Goal: Information Seeking & Learning: Learn about a topic

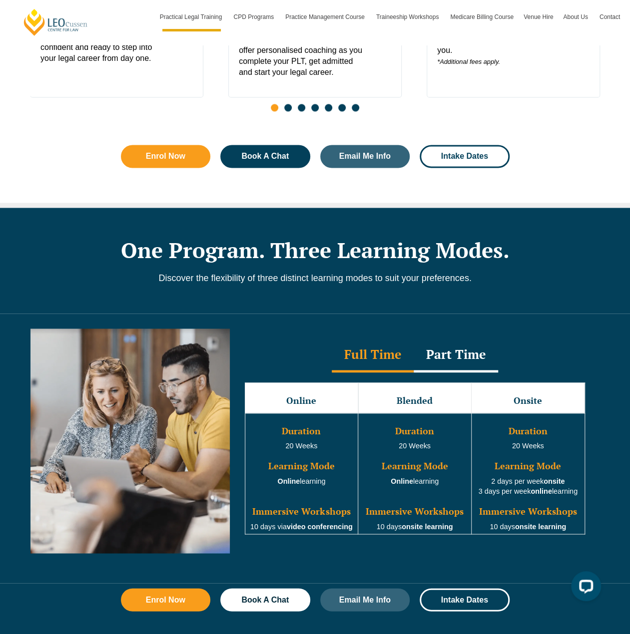
scroll to position [699, 0]
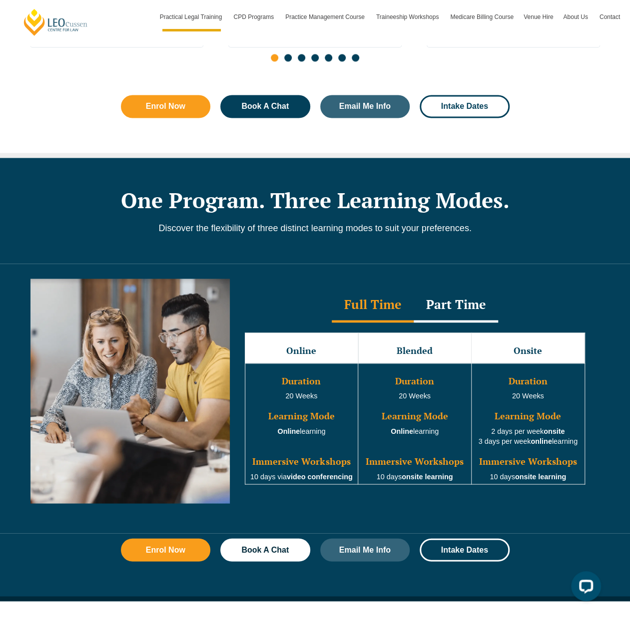
click at [458, 556] on div "Enrol Now Book A Chat Email Me Info Intake Dates" at bounding box center [314, 564] width 569 height 63
click at [471, 545] on link "Intake Dates" at bounding box center [464, 549] width 90 height 23
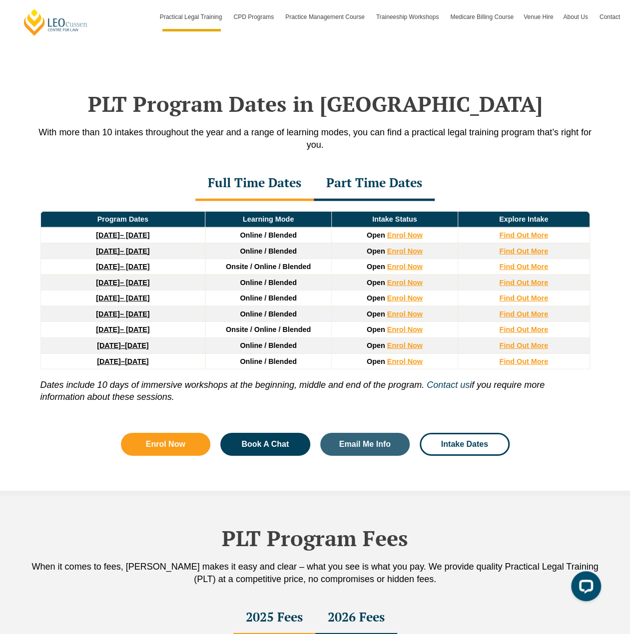
scroll to position [1288, 0]
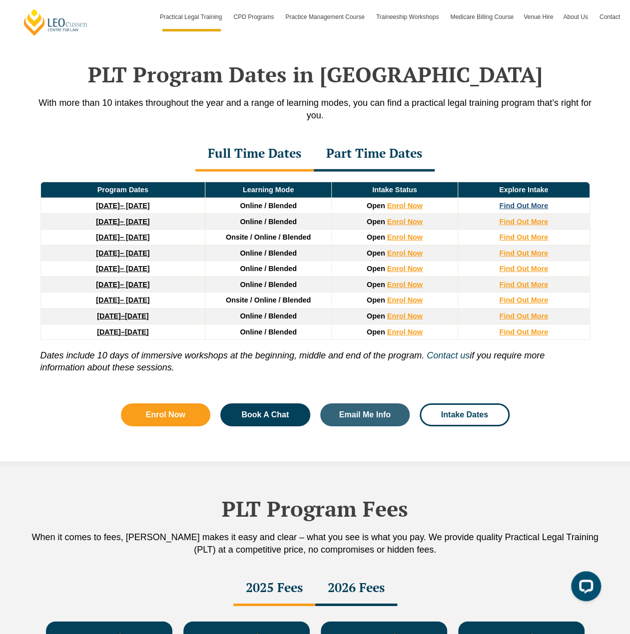
click at [542, 202] on strong "Find Out More" at bounding box center [523, 206] width 49 height 8
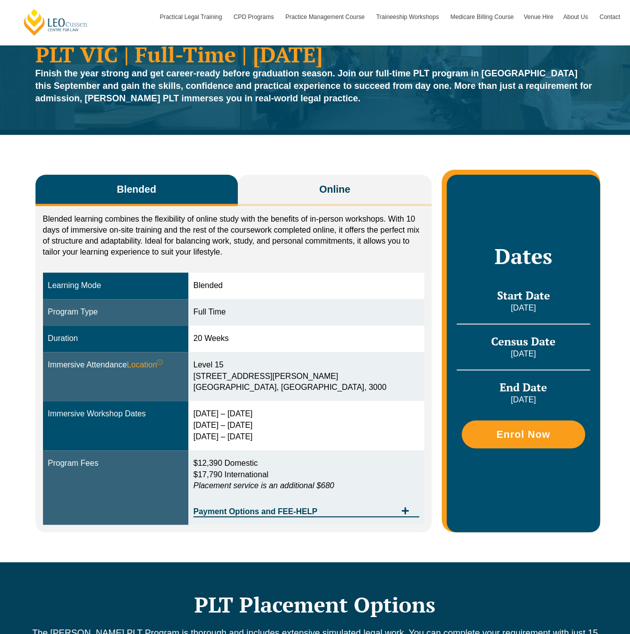
click at [310, 405] on td "[DATE] – [DATE] [DATE] – [DATE] [DATE] – [DATE]" at bounding box center [306, 425] width 236 height 49
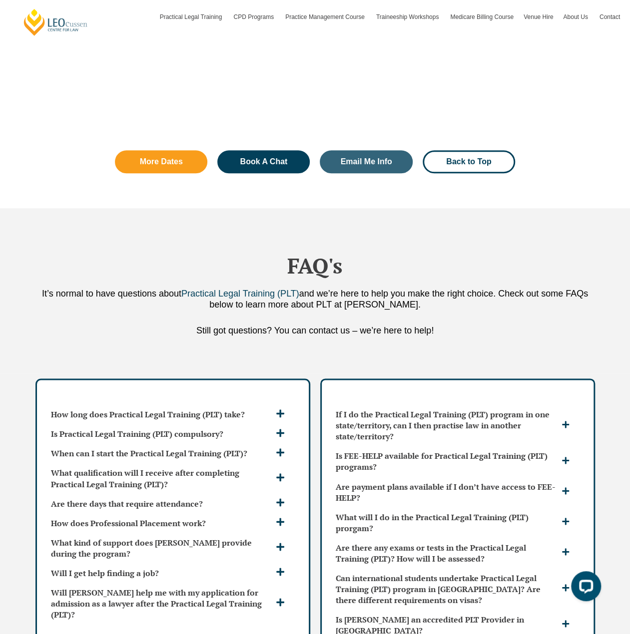
scroll to position [2396, 0]
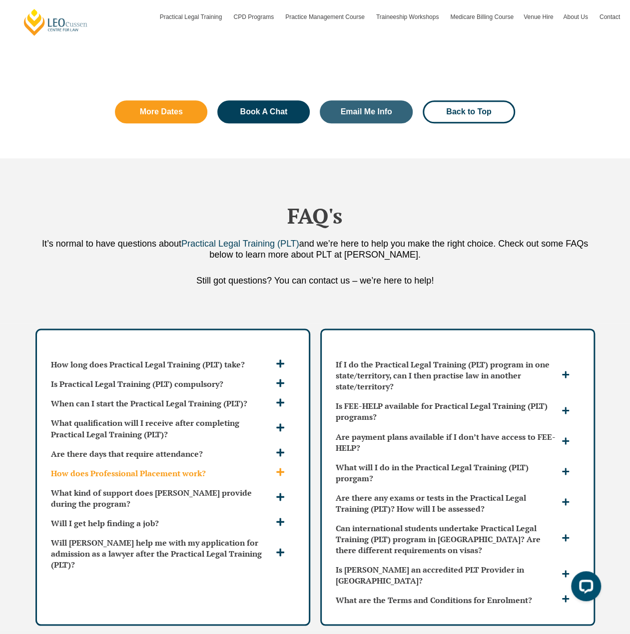
click at [280, 468] on icon at bounding box center [280, 472] width 8 height 8
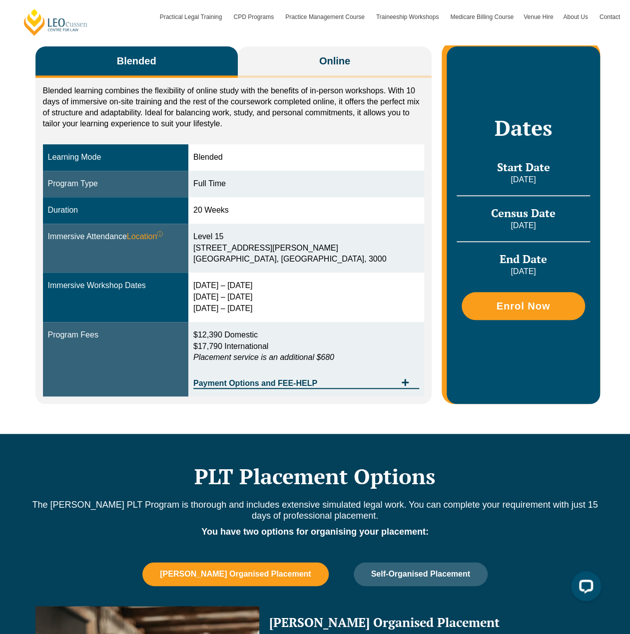
scroll to position [200, 0]
